Goal: Task Accomplishment & Management: Complete application form

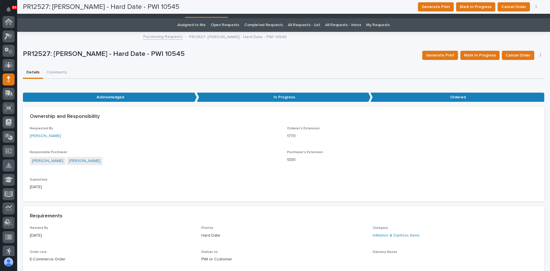
scroll to position [57, 0]
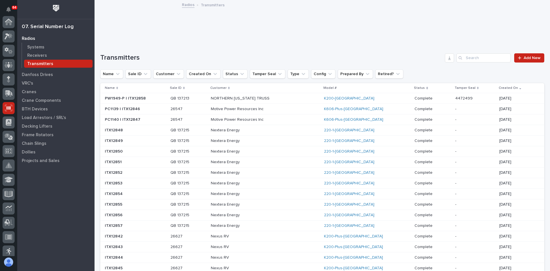
scroll to position [86, 0]
click at [525, 58] on span "Add New" at bounding box center [532, 58] width 17 height 4
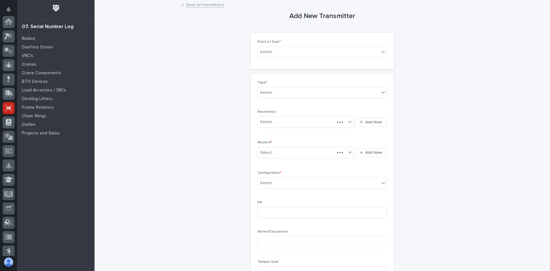
scroll to position [86, 0]
click at [283, 51] on div "Select..." at bounding box center [319, 51] width 122 height 9
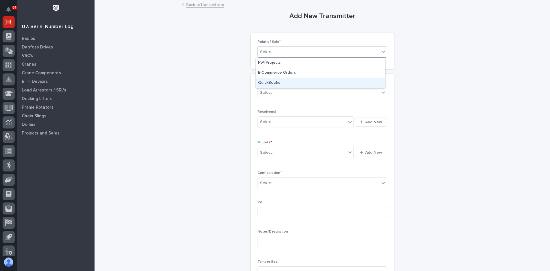
click at [278, 81] on div "QuickBooks" at bounding box center [320, 83] width 129 height 10
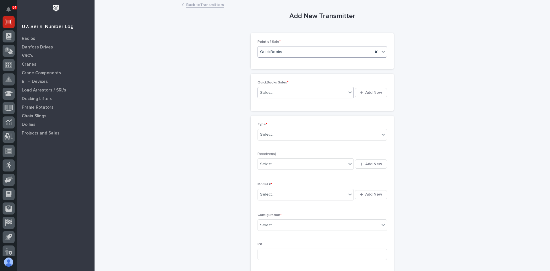
click at [277, 89] on div "Select..." at bounding box center [302, 92] width 89 height 9
type input "******"
click at [276, 102] on div "QB 137213" at bounding box center [304, 104] width 96 height 10
click at [276, 134] on div "Select..." at bounding box center [319, 134] width 122 height 9
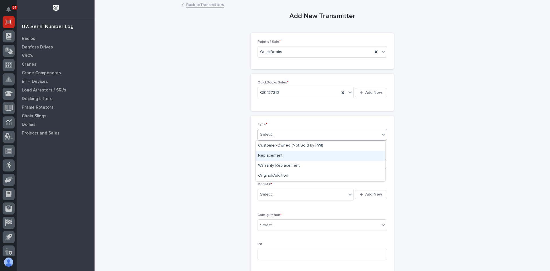
click at [283, 153] on div "Replacement" at bounding box center [320, 156] width 129 height 10
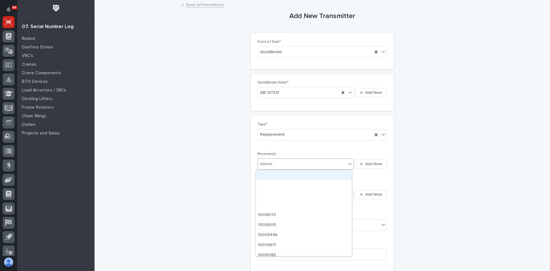
click at [274, 163] on div "Select..." at bounding box center [302, 163] width 89 height 9
type input "********"
click at [274, 176] on div "20100E75" at bounding box center [304, 175] width 96 height 10
click at [273, 195] on div "Select..." at bounding box center [302, 194] width 89 height 9
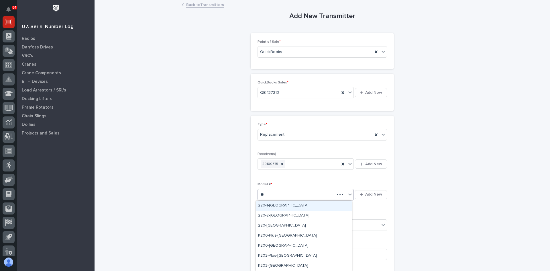
type input "***"
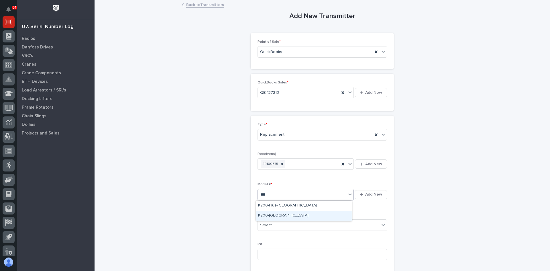
click at [268, 215] on div "K200-[GEOGRAPHIC_DATA]" at bounding box center [304, 216] width 96 height 10
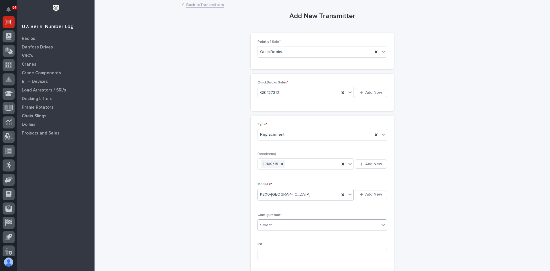
click at [270, 222] on div "Select..." at bounding box center [267, 225] width 14 height 6
click at [270, 234] on div "Standard" at bounding box center [320, 236] width 129 height 10
click at [262, 256] on input at bounding box center [322, 253] width 129 height 11
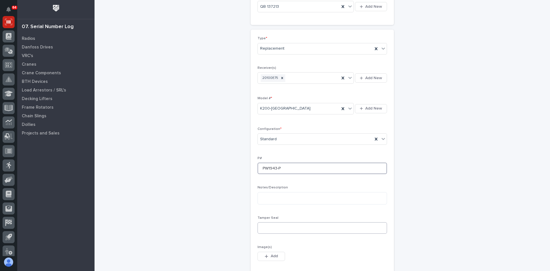
type input "PW1943-P"
click at [264, 227] on input at bounding box center [322, 227] width 129 height 11
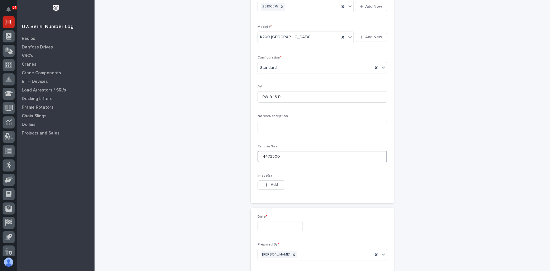
scroll to position [172, 0]
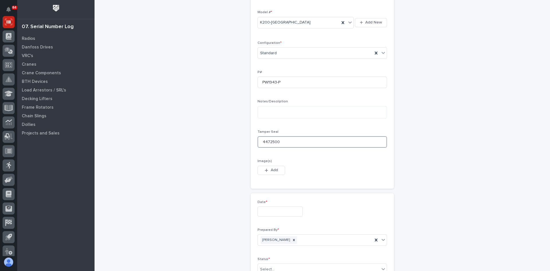
type input "4472500"
click at [272, 212] on input "text" at bounding box center [280, 211] width 45 height 10
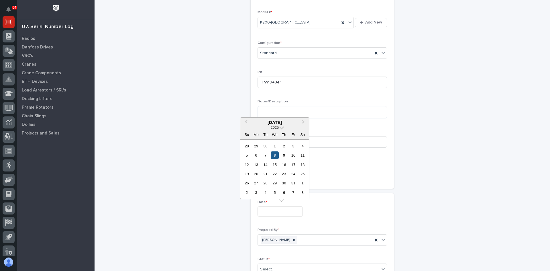
click at [274, 154] on div "8" at bounding box center [275, 155] width 8 height 8
type input "**********"
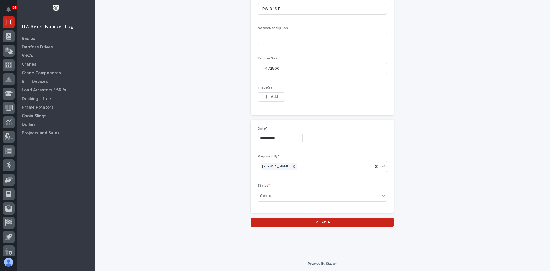
scroll to position [246, 0]
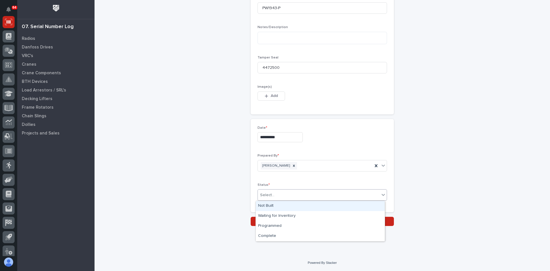
click at [281, 195] on div "Select..." at bounding box center [319, 194] width 122 height 9
click at [266, 36] on textarea at bounding box center [322, 38] width 129 height 12
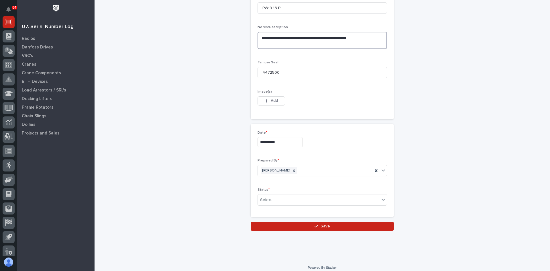
type textarea "**********"
click at [274, 101] on span "Add" at bounding box center [274, 100] width 7 height 5
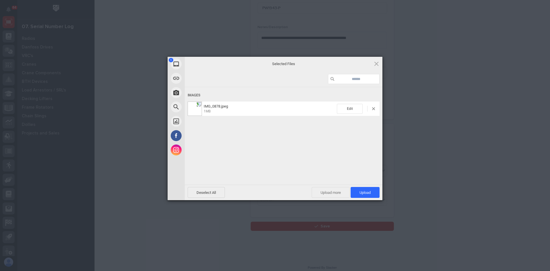
click at [337, 192] on span "Upload more" at bounding box center [331, 192] width 38 height 11
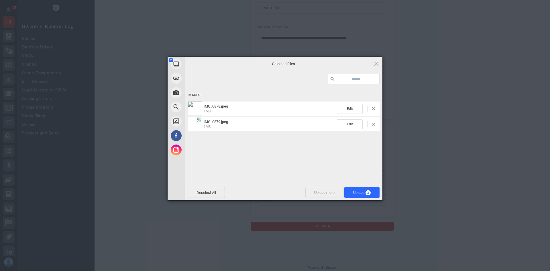
click at [325, 193] on span "Upload more" at bounding box center [324, 192] width 38 height 11
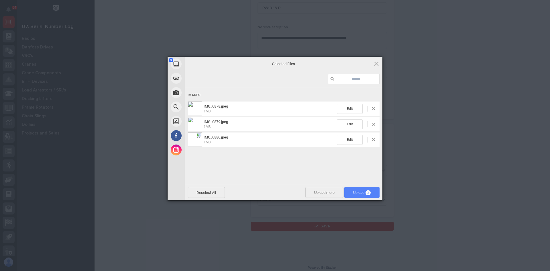
click at [359, 193] on span "Upload 3" at bounding box center [361, 192] width 17 height 4
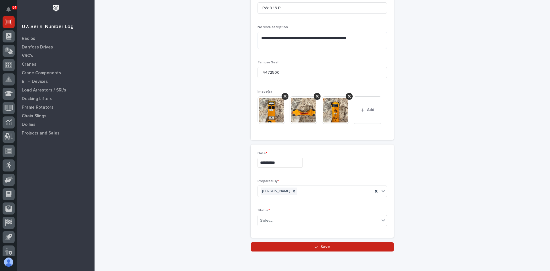
click at [269, 109] on img at bounding box center [272, 110] width 28 height 28
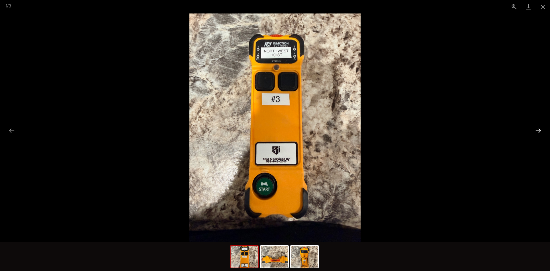
click at [538, 131] on button "Next slide" at bounding box center [538, 130] width 12 height 11
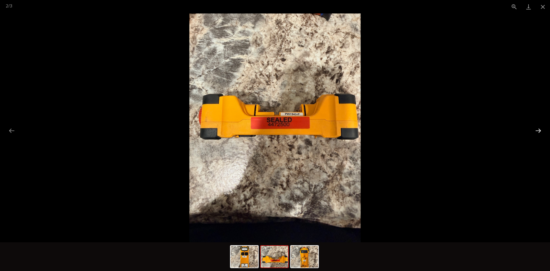
click at [538, 131] on button "Next slide" at bounding box center [538, 130] width 12 height 11
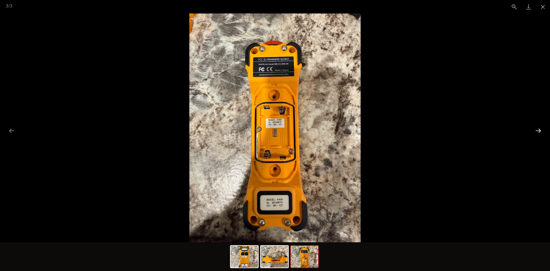
click at [538, 131] on button "Next slide" at bounding box center [538, 130] width 12 height 11
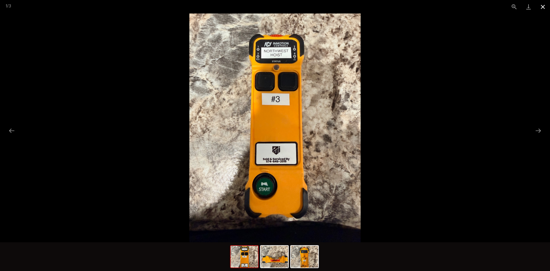
click at [543, 7] on button "Close gallery" at bounding box center [543, 6] width 14 height 13
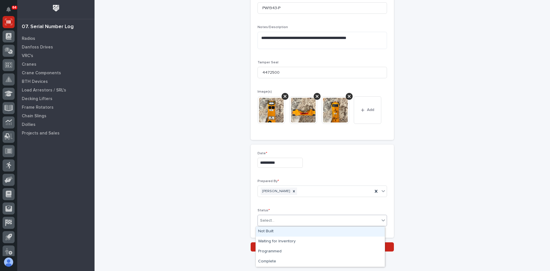
click at [275, 222] on input "text" at bounding box center [275, 220] width 1 height 5
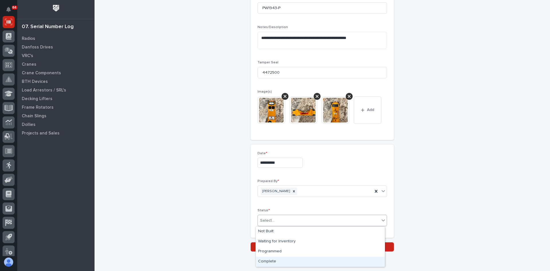
click at [268, 260] on div "Complete" at bounding box center [320, 261] width 129 height 10
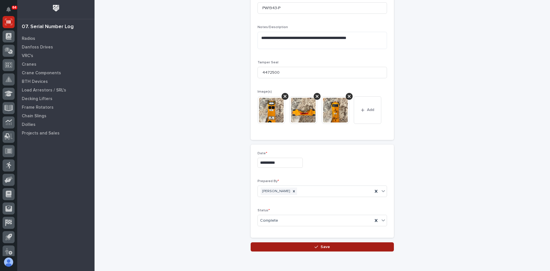
click at [324, 246] on span "Save" at bounding box center [325, 246] width 9 height 5
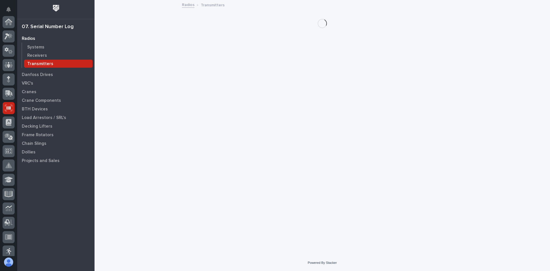
scroll to position [86, 0]
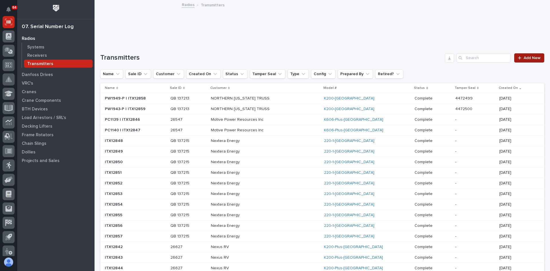
click at [528, 58] on span "Add New" at bounding box center [532, 58] width 17 height 4
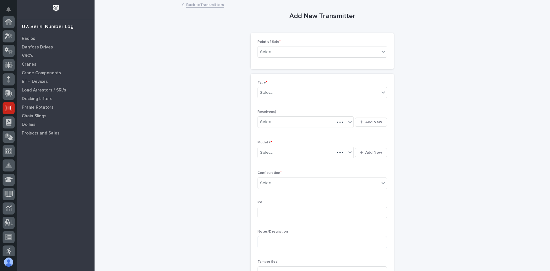
scroll to position [86, 0]
click at [278, 48] on div "Select..." at bounding box center [319, 51] width 122 height 9
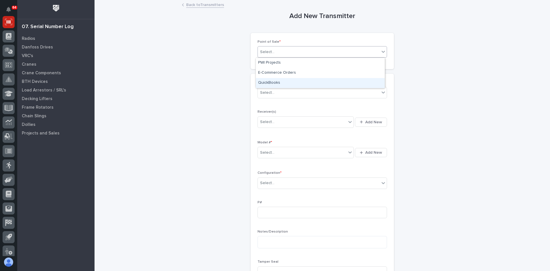
click at [274, 82] on div "QuickBooks" at bounding box center [320, 83] width 129 height 10
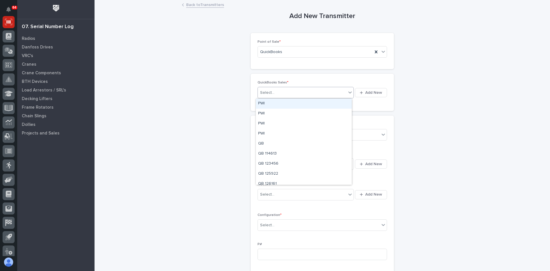
click at [270, 92] on div "Select..." at bounding box center [267, 93] width 14 height 6
type input "******"
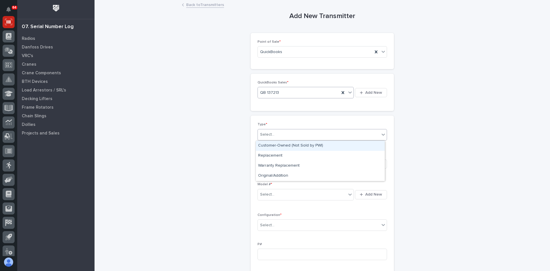
click at [273, 137] on div "Select..." at bounding box center [319, 134] width 122 height 9
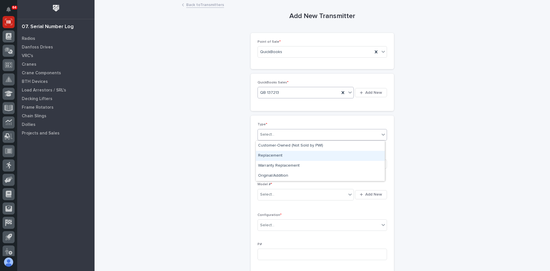
click at [271, 153] on div "Replacement" at bounding box center [320, 156] width 129 height 10
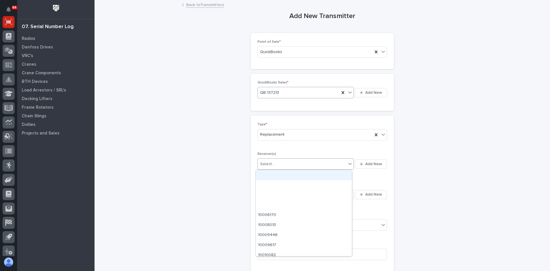
click at [290, 164] on div "Select..." at bounding box center [302, 163] width 89 height 9
type input "*"
type input "********"
click at [374, 162] on span "Add New" at bounding box center [373, 163] width 17 height 5
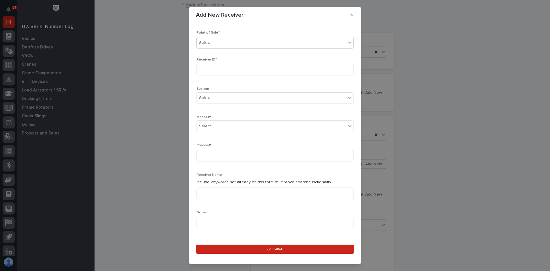
click at [220, 44] on div "Select..." at bounding box center [271, 42] width 149 height 9
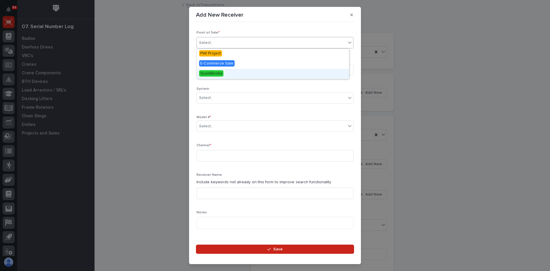
click at [215, 75] on span "QuickBooks" at bounding box center [211, 73] width 24 height 6
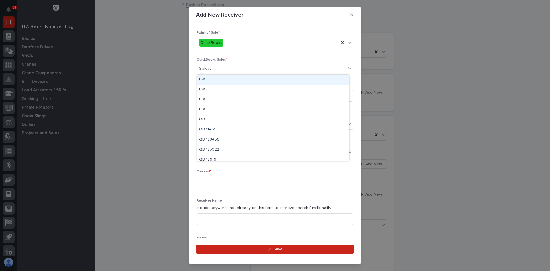
click at [217, 66] on div "Select..." at bounding box center [271, 68] width 149 height 9
type input "******"
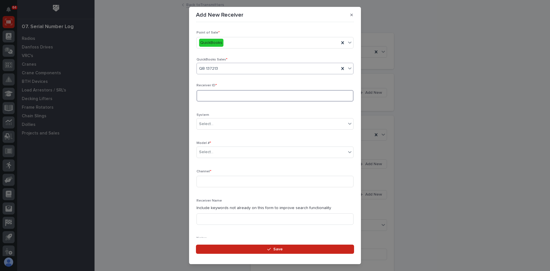
click at [209, 94] on input at bounding box center [275, 95] width 157 height 11
type input "2010615D"
click at [216, 152] on div "Select..." at bounding box center [271, 151] width 149 height 9
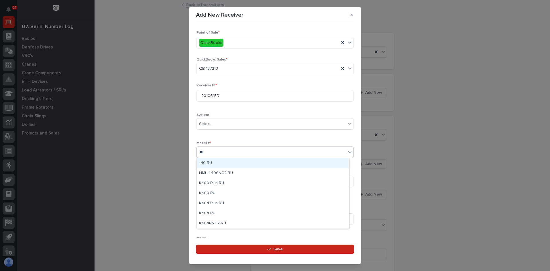
type input "***"
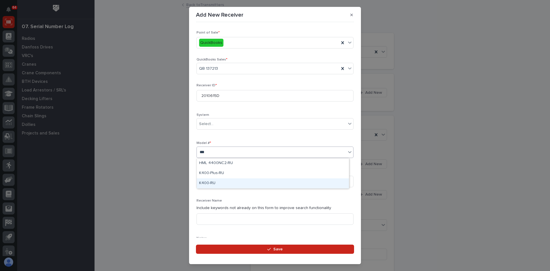
click at [210, 182] on div "K400-RU" at bounding box center [273, 183] width 152 height 10
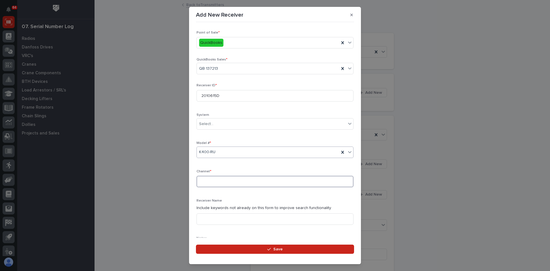
click at [206, 182] on input at bounding box center [275, 181] width 157 height 11
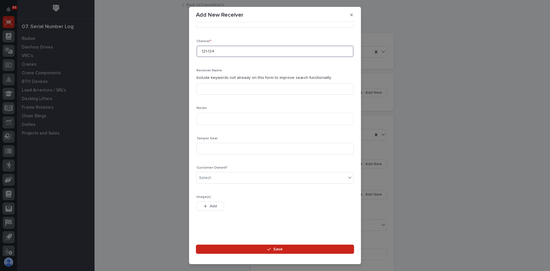
scroll to position [131, 0]
type input "121-124"
click at [218, 176] on div "Select..." at bounding box center [271, 176] width 149 height 9
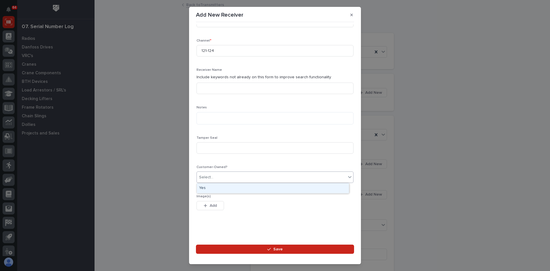
click at [209, 187] on div "Yes" at bounding box center [273, 188] width 152 height 10
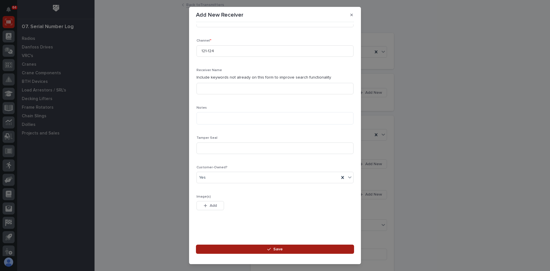
click at [274, 249] on span "Save" at bounding box center [277, 248] width 9 height 5
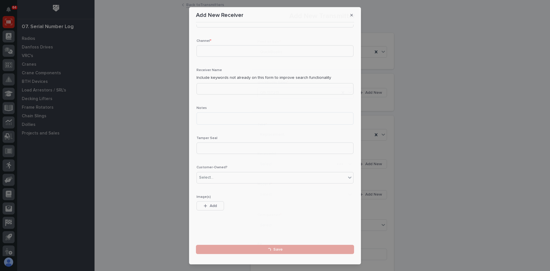
scroll to position [0, 0]
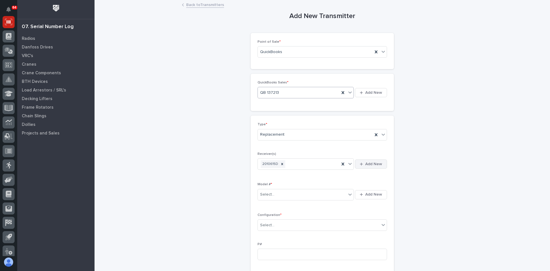
click at [375, 164] on span "Add New" at bounding box center [373, 163] width 17 height 5
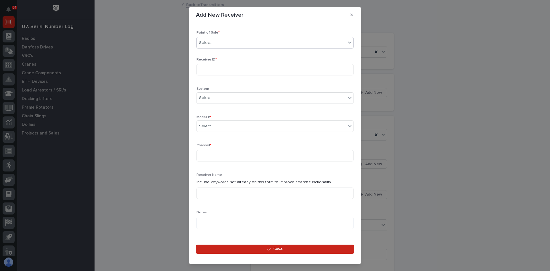
click at [216, 41] on div "Select..." at bounding box center [271, 42] width 149 height 9
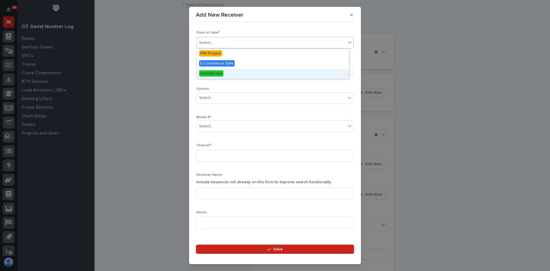
click at [212, 72] on span "QuickBooks" at bounding box center [211, 73] width 24 height 6
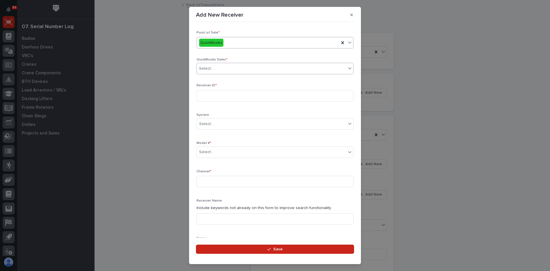
click at [218, 68] on div "Select..." at bounding box center [271, 68] width 149 height 9
type input "******"
click at [206, 97] on input at bounding box center [275, 95] width 157 height 11
type input "2010A6DA"
click at [218, 150] on div "Select..." at bounding box center [271, 151] width 149 height 9
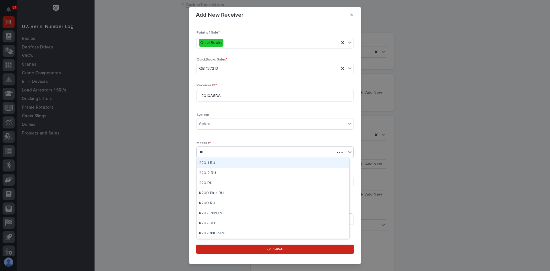
type input "***"
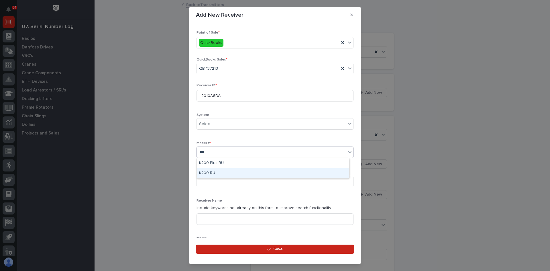
click at [211, 171] on div "K200-RU" at bounding box center [273, 173] width 152 height 10
click at [212, 180] on input at bounding box center [275, 181] width 157 height 11
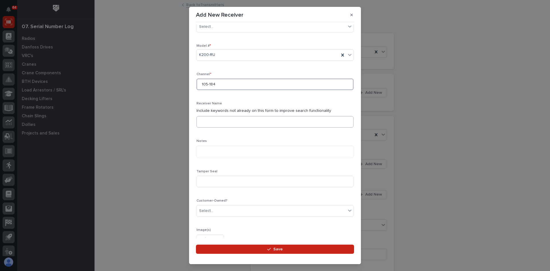
scroll to position [115, 0]
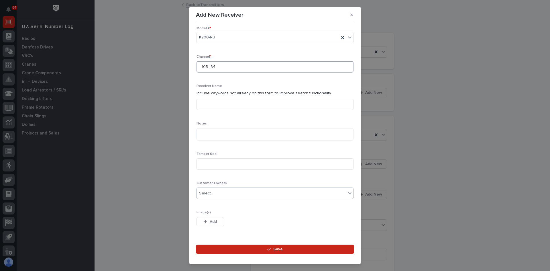
type input "105-184"
click at [214, 194] on input "text" at bounding box center [214, 193] width 1 height 5
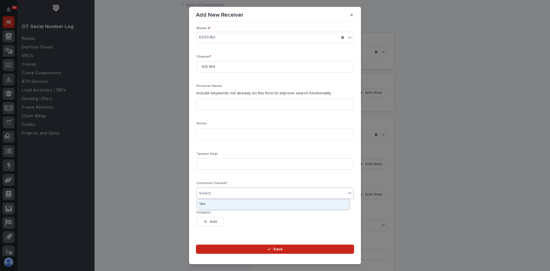
click at [203, 203] on div "Yes" at bounding box center [273, 204] width 152 height 10
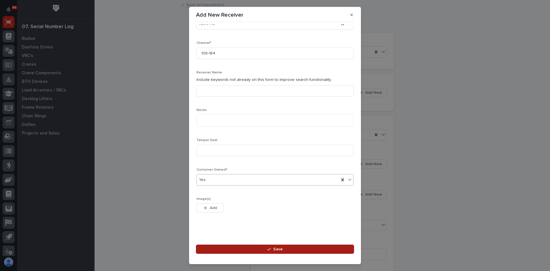
scroll to position [101, 0]
click at [282, 249] on span "Save" at bounding box center [277, 248] width 9 height 5
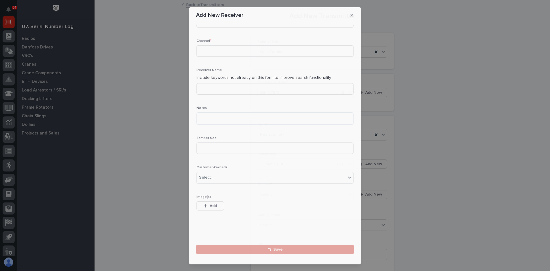
scroll to position [0, 0]
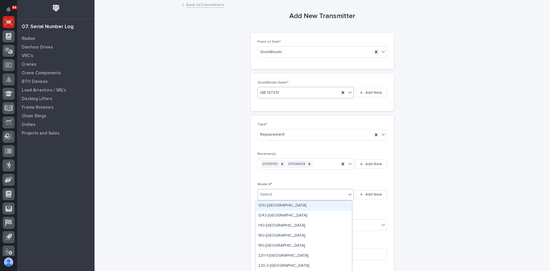
click at [280, 190] on div "Select..." at bounding box center [302, 194] width 89 height 9
type input "***"
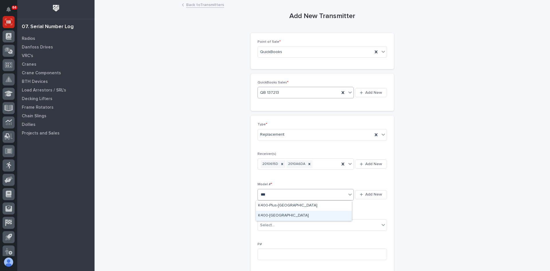
click at [265, 215] on div "K400-[GEOGRAPHIC_DATA]" at bounding box center [304, 216] width 96 height 10
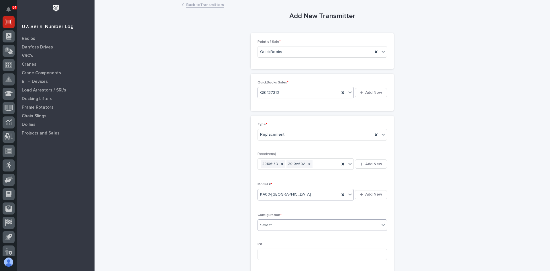
click at [281, 222] on div "Select..." at bounding box center [319, 224] width 122 height 9
click at [274, 245] on div "A/B/Both" at bounding box center [320, 246] width 129 height 10
click at [267, 252] on input at bounding box center [322, 253] width 129 height 11
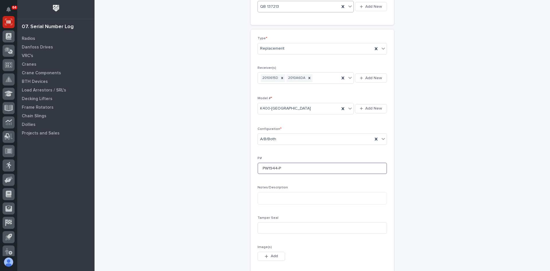
scroll to position [143, 0]
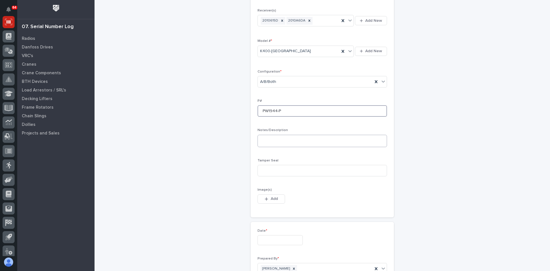
type input "PW1944-P"
click at [272, 141] on textarea at bounding box center [322, 141] width 129 height 12
type textarea "**********"
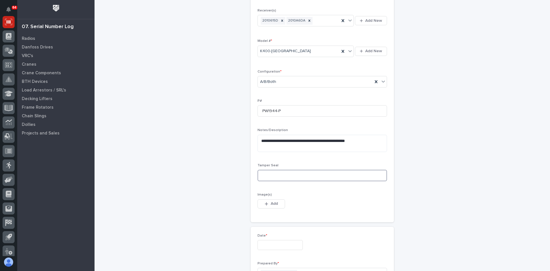
click at [264, 174] on input at bounding box center [322, 175] width 129 height 11
type input "4472498"
click at [271, 201] on span "Add" at bounding box center [274, 203] width 7 height 5
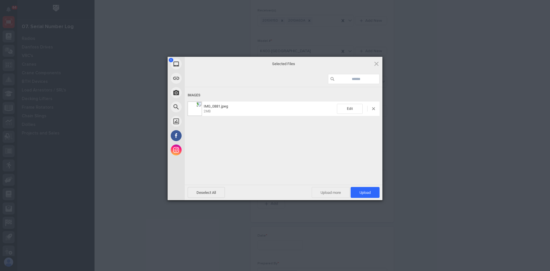
click at [328, 190] on span "Upload more" at bounding box center [331, 192] width 38 height 11
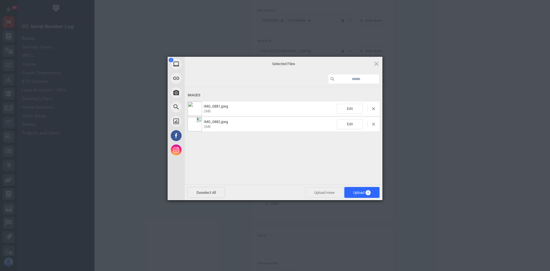
click at [325, 194] on span "Upload more" at bounding box center [324, 192] width 38 height 11
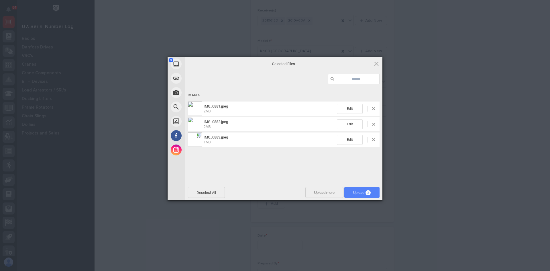
click at [354, 192] on span "Upload 3" at bounding box center [361, 192] width 17 height 4
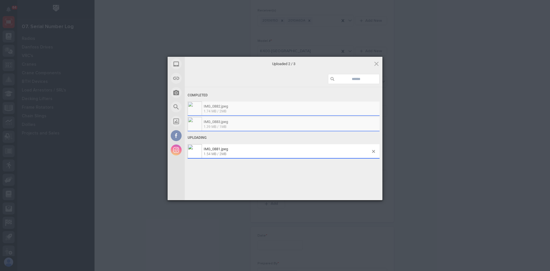
scroll to position [154, 0]
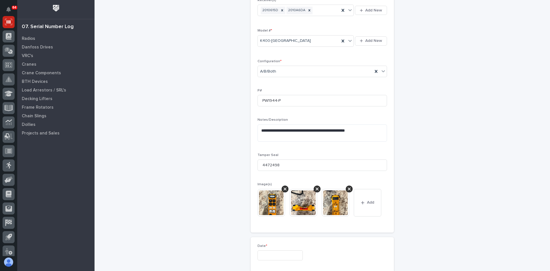
click at [268, 205] on img at bounding box center [272, 203] width 28 height 28
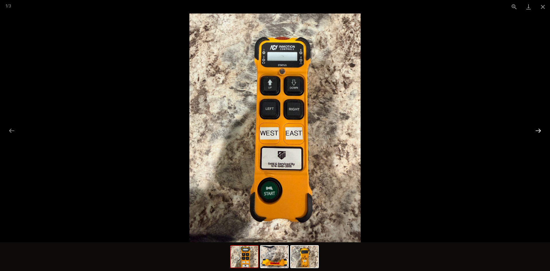
click at [537, 131] on button "Next slide" at bounding box center [538, 130] width 12 height 11
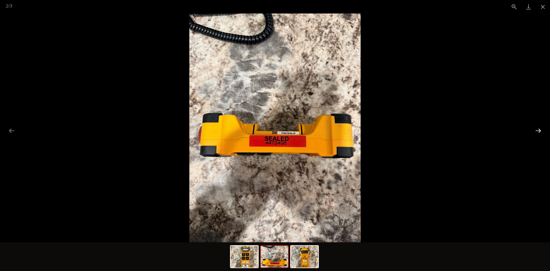
click at [537, 131] on button "Next slide" at bounding box center [538, 130] width 12 height 11
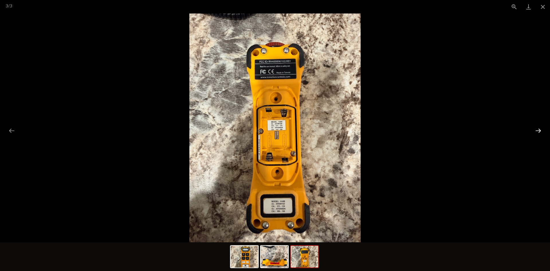
click at [537, 131] on button "Next slide" at bounding box center [538, 130] width 12 height 11
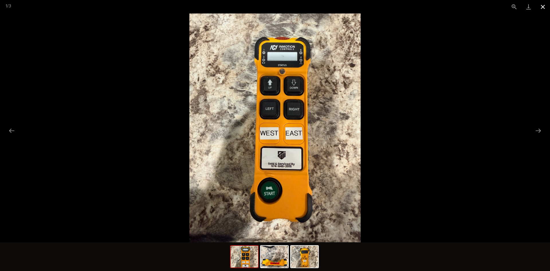
click at [543, 7] on button "Close gallery" at bounding box center [543, 6] width 14 height 13
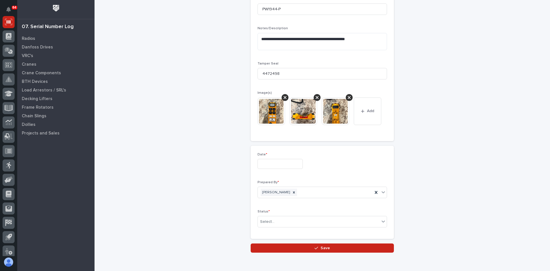
scroll to position [268, 0]
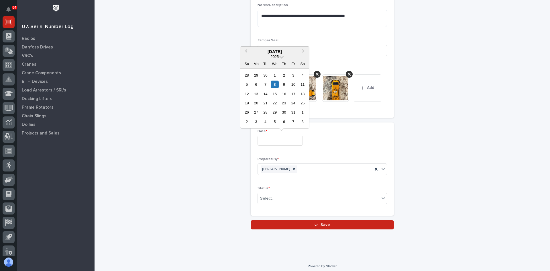
click at [273, 142] on input "text" at bounding box center [280, 141] width 45 height 10
click at [275, 83] on div "8" at bounding box center [275, 85] width 8 height 8
type input "**********"
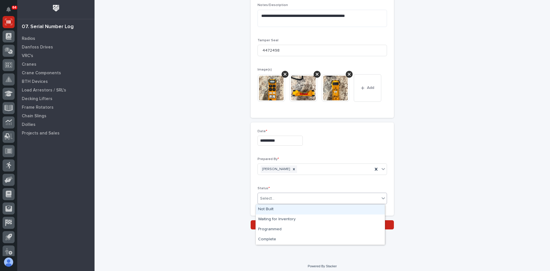
click at [276, 197] on div "Select..." at bounding box center [319, 198] width 122 height 9
click at [273, 237] on div "Complete" at bounding box center [320, 239] width 129 height 10
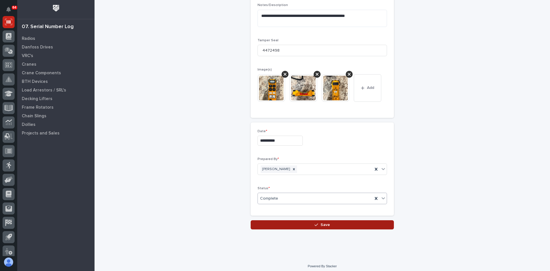
click at [324, 225] on span "Save" at bounding box center [325, 224] width 9 height 5
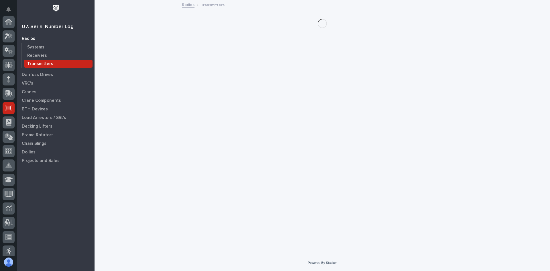
scroll to position [86, 0]
